Goal: Find contact information: Find contact information

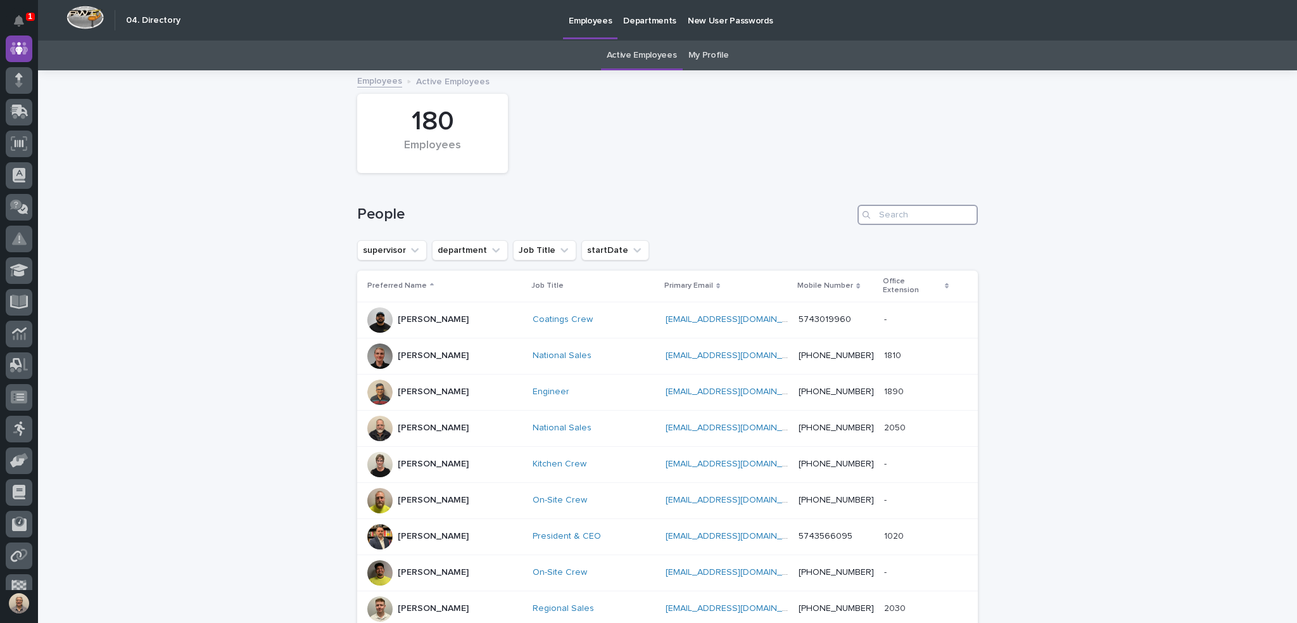
click at [927, 217] on input "Search" at bounding box center [918, 215] width 120 height 20
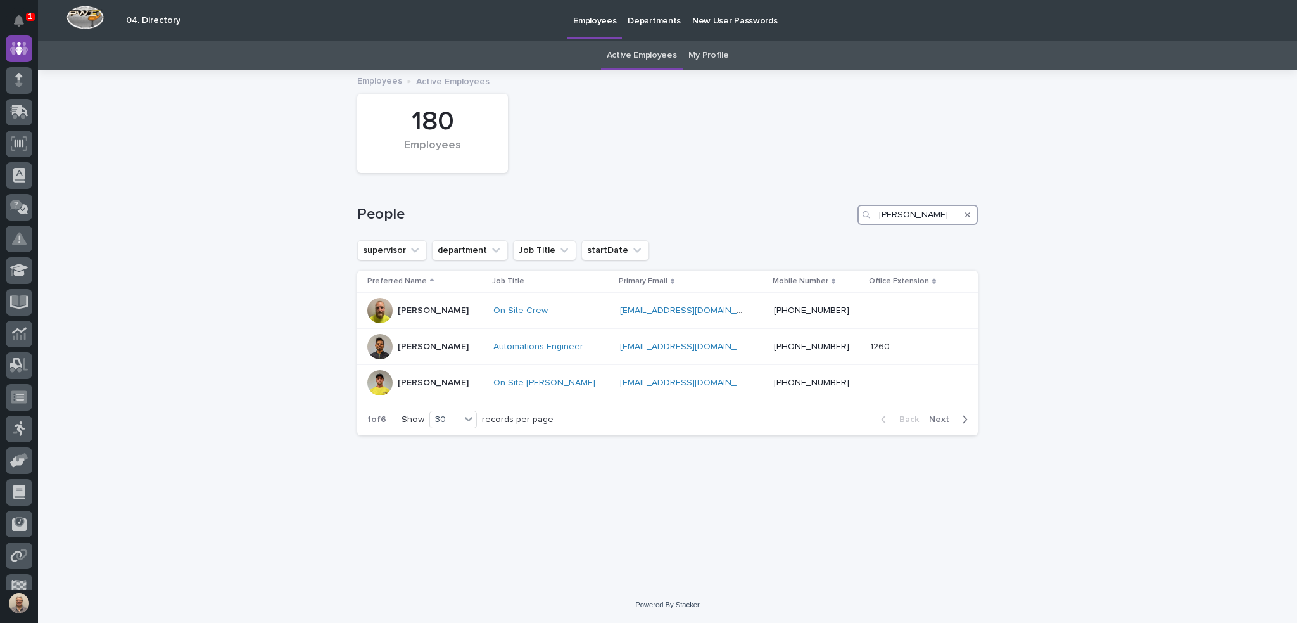
type input "[PERSON_NAME]"
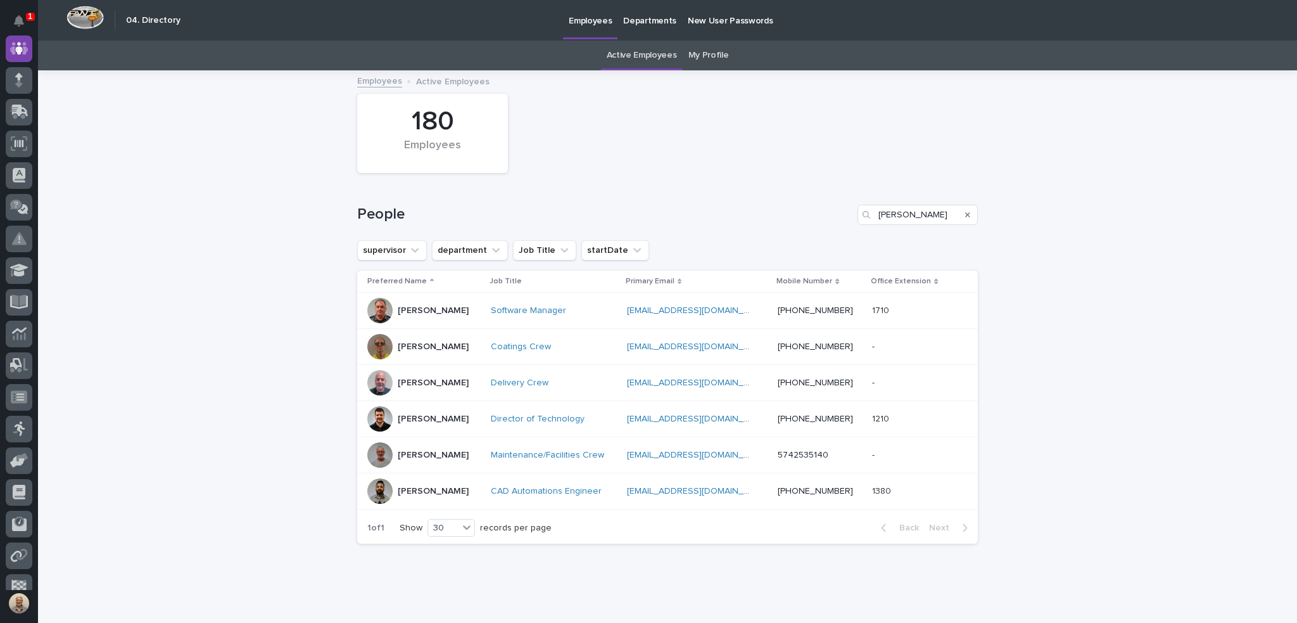
click at [431, 305] on p "[PERSON_NAME]" at bounding box center [433, 310] width 71 height 11
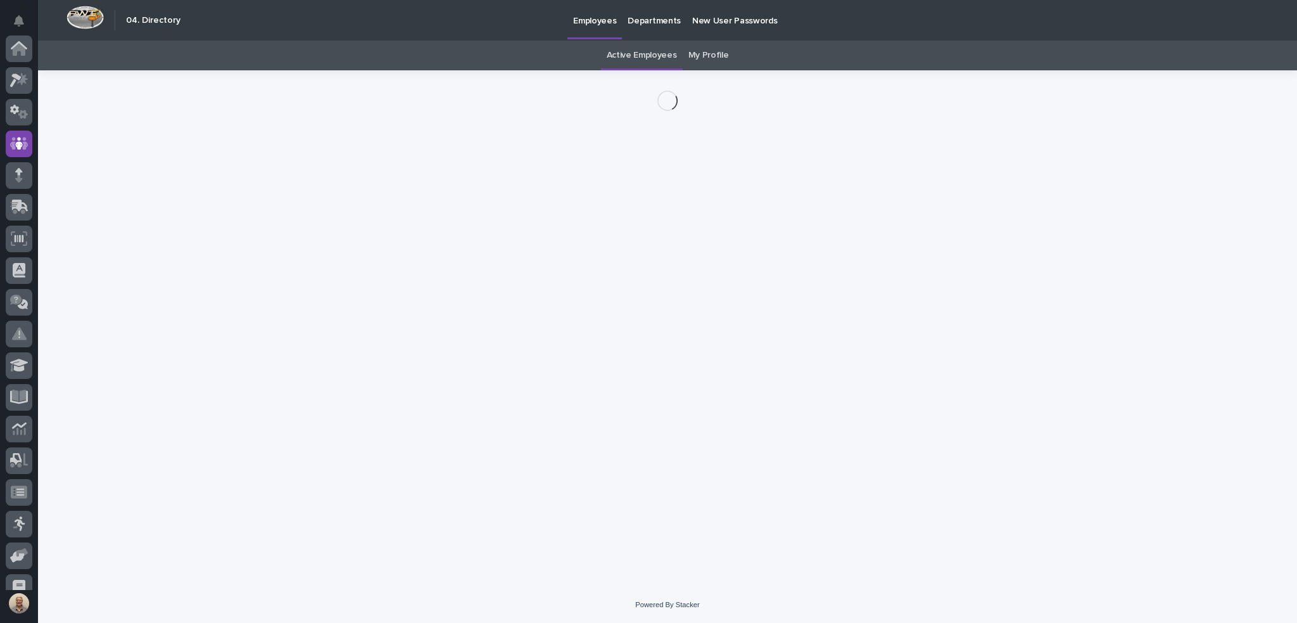
scroll to position [95, 0]
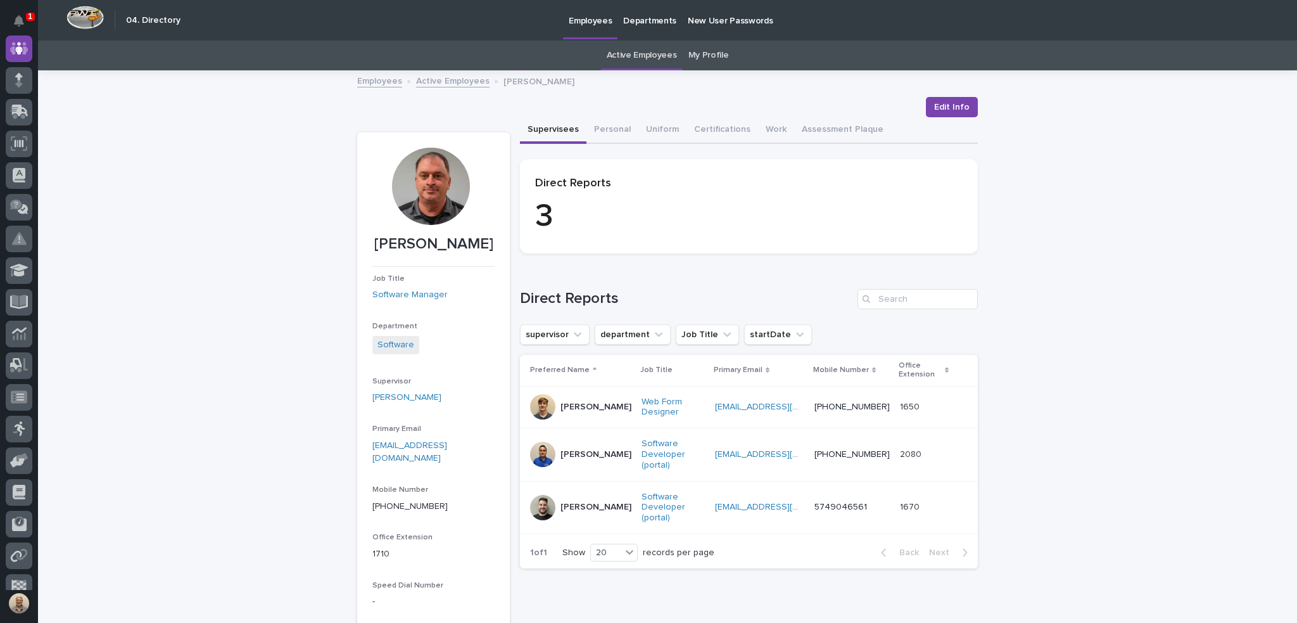
click at [644, 55] on link "Active Employees" at bounding box center [642, 56] width 70 height 30
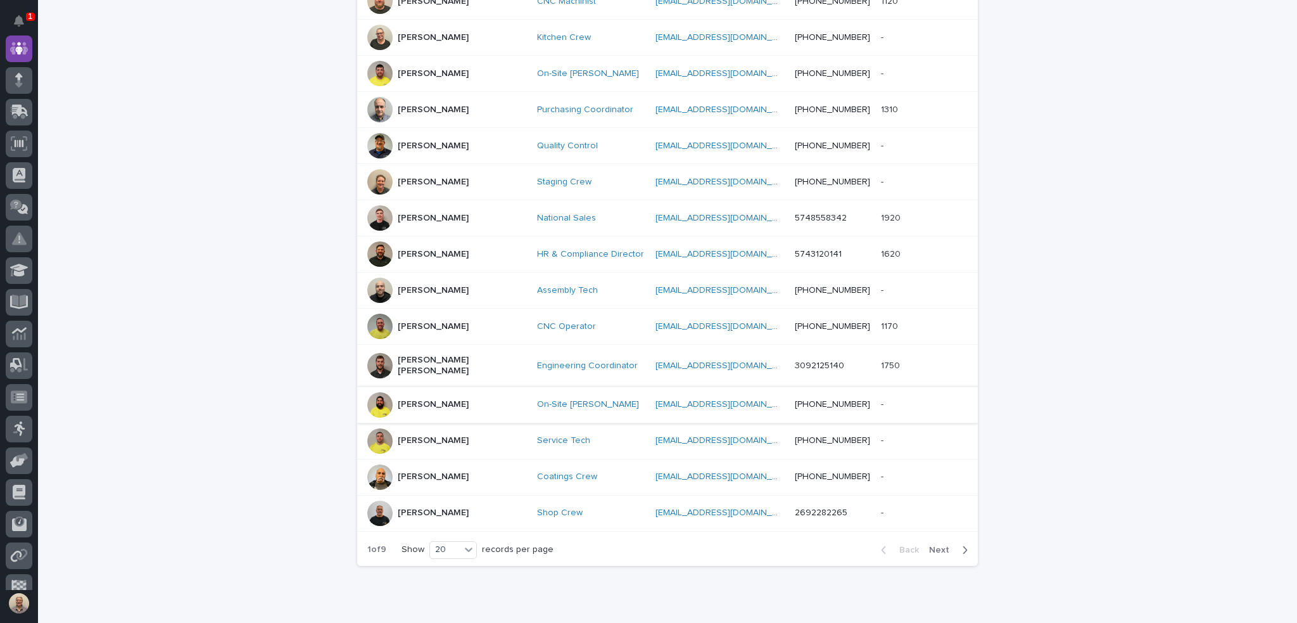
scroll to position [532, 0]
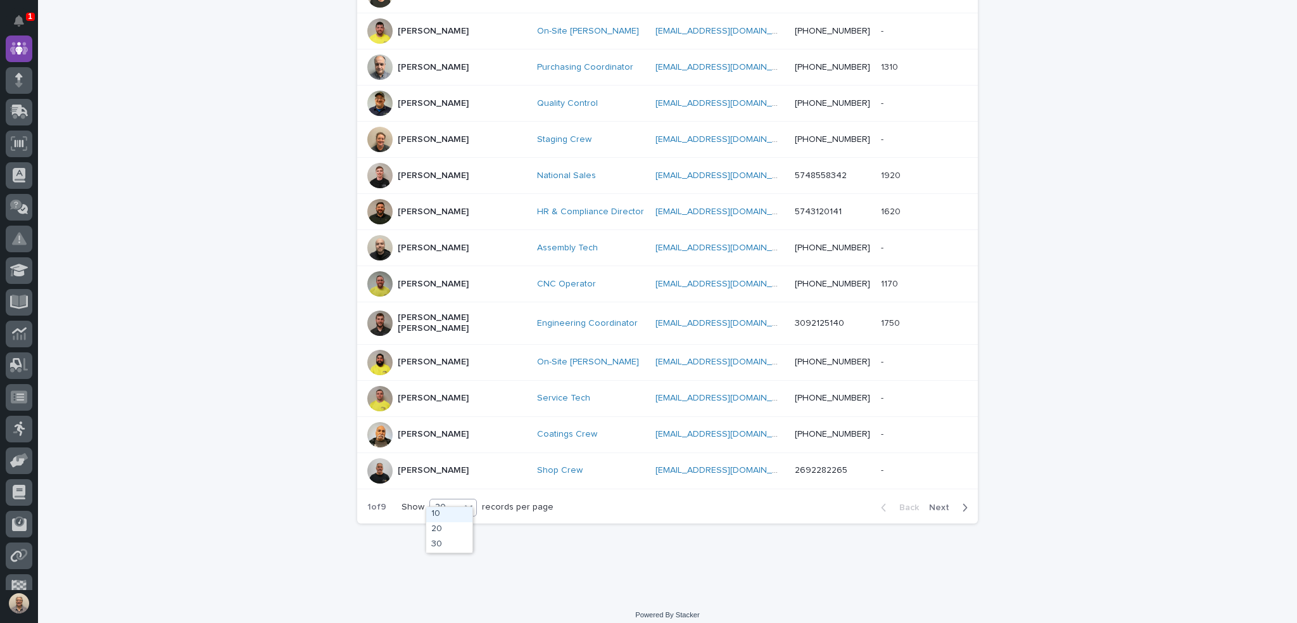
click at [466, 505] on icon at bounding box center [469, 507] width 8 height 4
click at [445, 543] on div "30" at bounding box center [449, 544] width 46 height 15
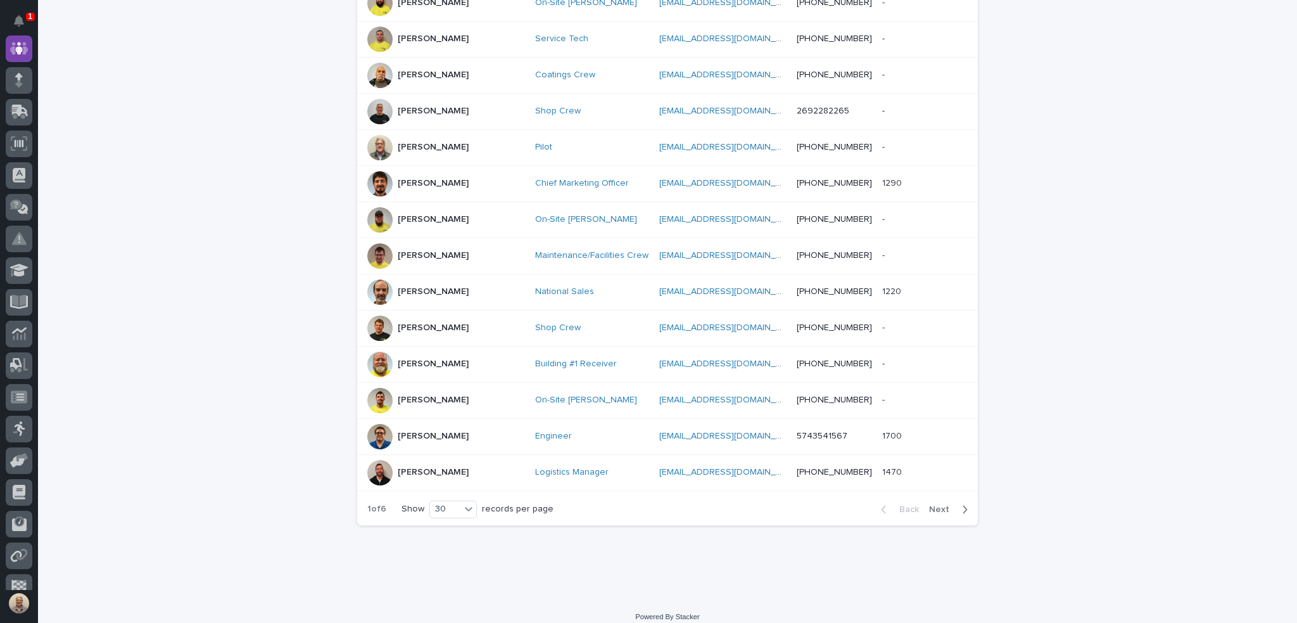
scroll to position [892, 0]
click at [928, 493] on div "Back Next" at bounding box center [924, 509] width 107 height 32
click at [945, 504] on span "Next" at bounding box center [943, 508] width 28 height 9
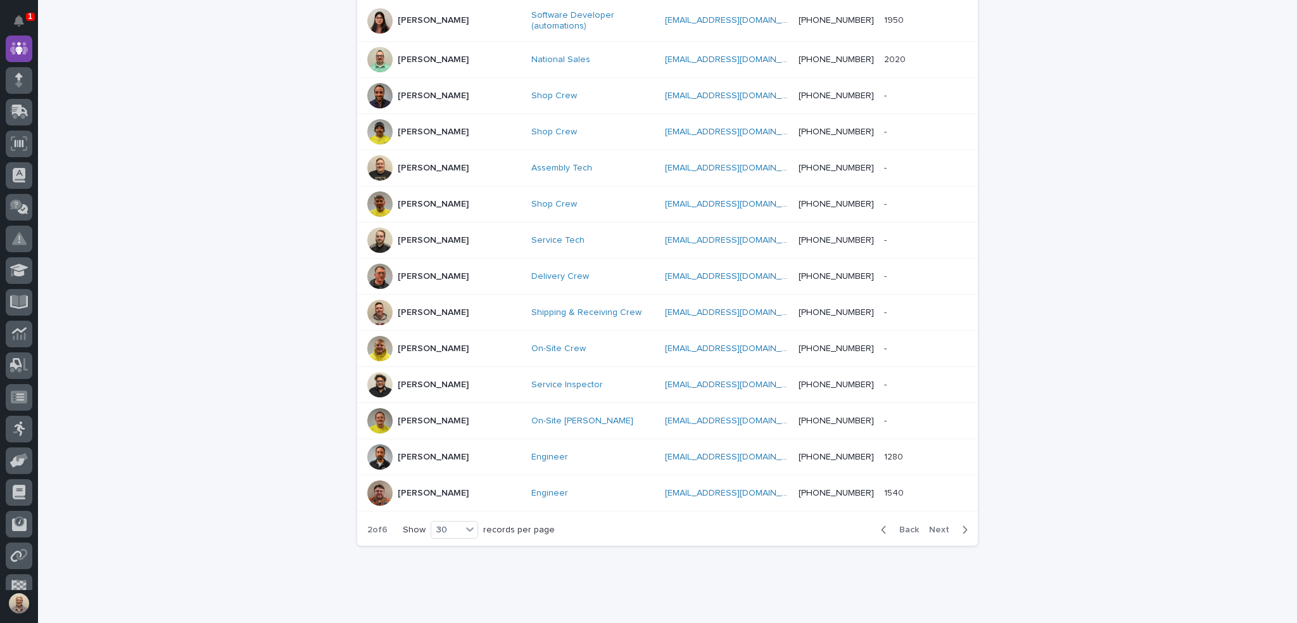
click at [944, 525] on span "Next" at bounding box center [943, 529] width 28 height 9
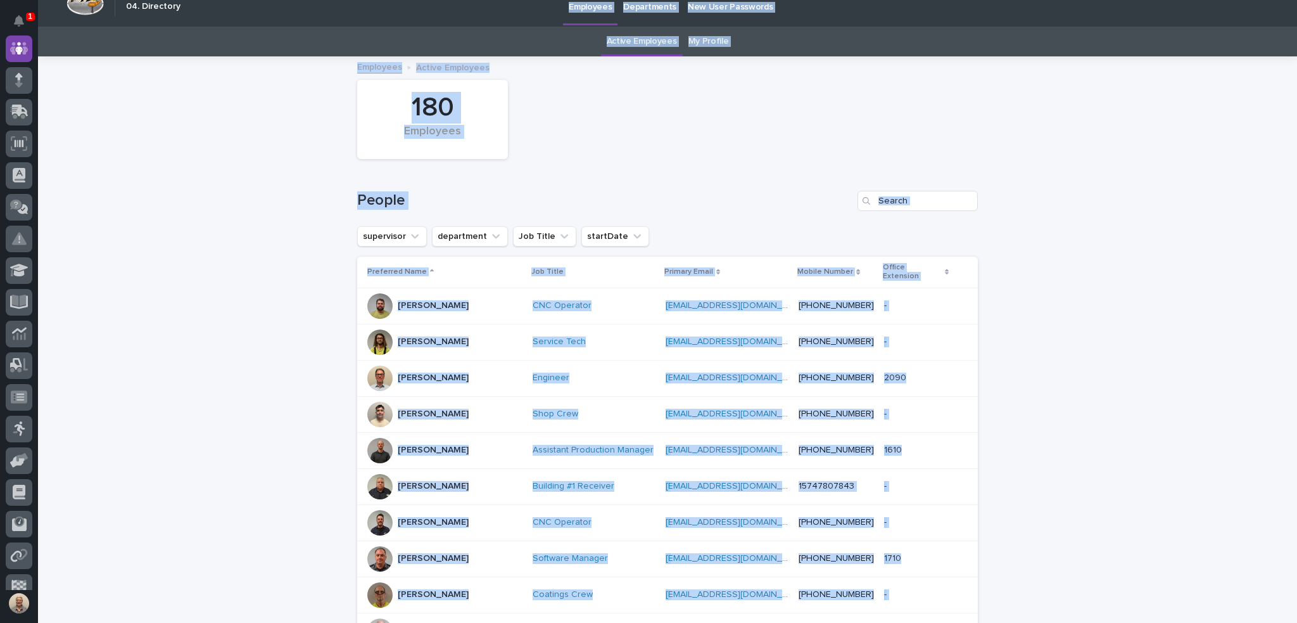
scroll to position [1, 0]
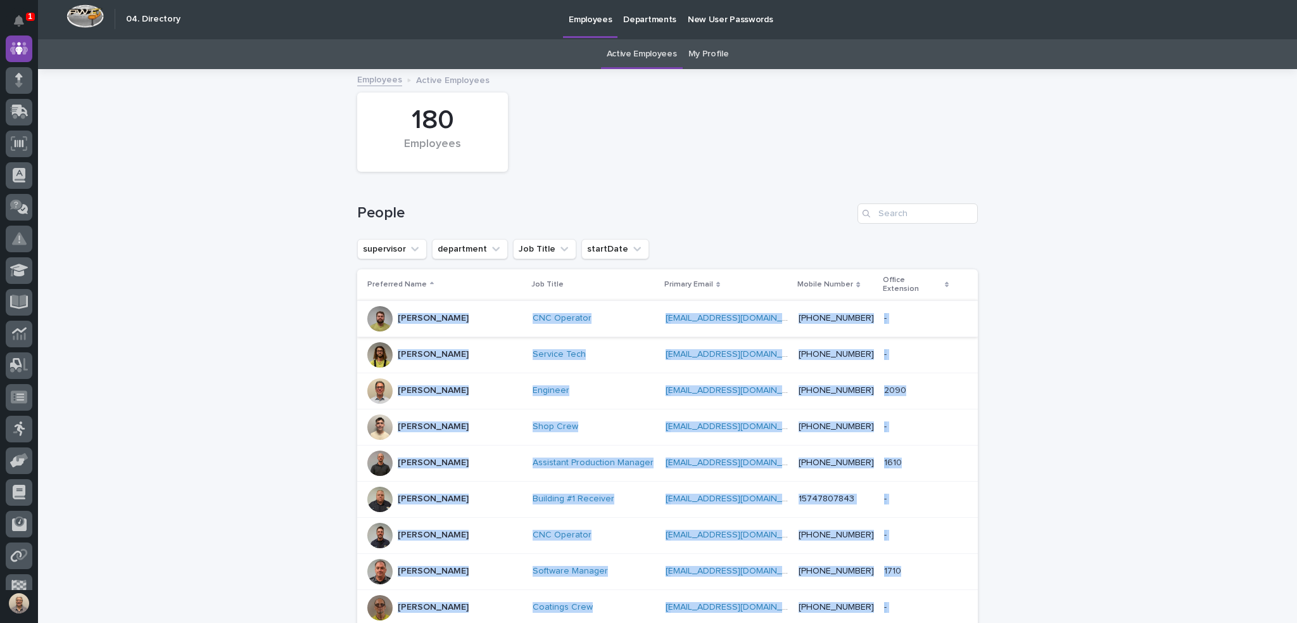
drag, startPoint x: 930, startPoint y: 517, endPoint x: 358, endPoint y: 305, distance: 609.4
copy tbody "Lore Ipsu DOL Sitametc adipiscing6086@elits.doe temporinci7807@utlab.etd (519) …"
